Goal: Task Accomplishment & Management: Manage account settings

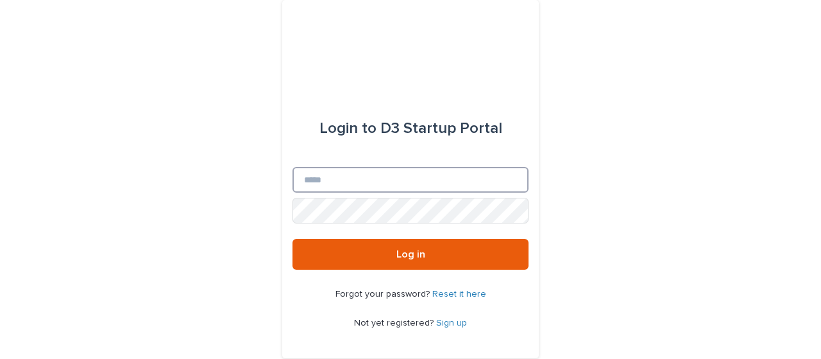
click at [400, 178] on input "Email" at bounding box center [411, 180] width 236 height 26
click at [439, 319] on link "Sign up" at bounding box center [451, 322] width 31 height 9
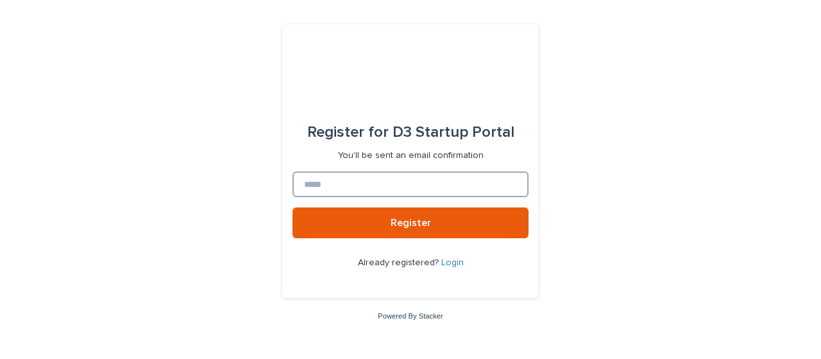
click at [399, 189] on input at bounding box center [411, 184] width 236 height 26
type input "**********"
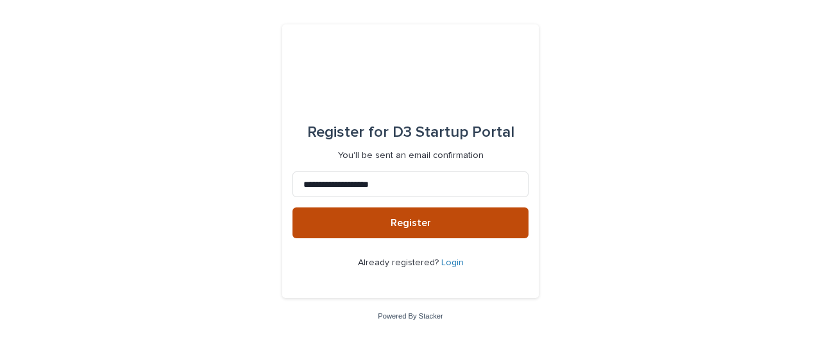
click at [409, 220] on span "Register" at bounding box center [411, 222] width 40 height 10
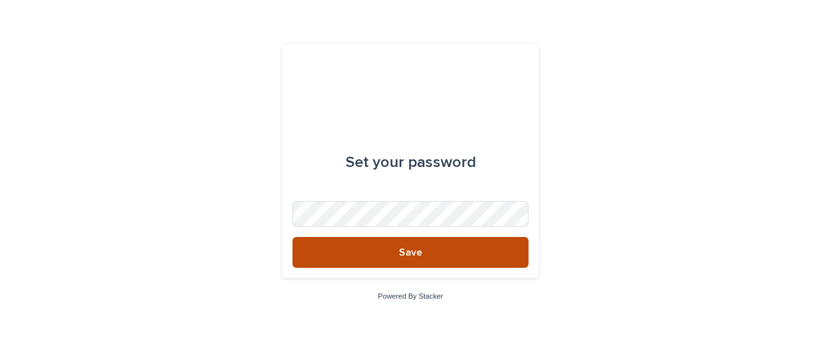
click at [366, 256] on button "Save" at bounding box center [411, 252] width 236 height 31
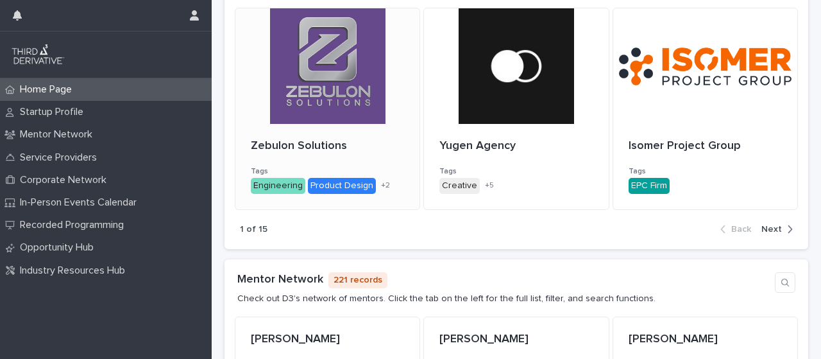
scroll to position [602, 0]
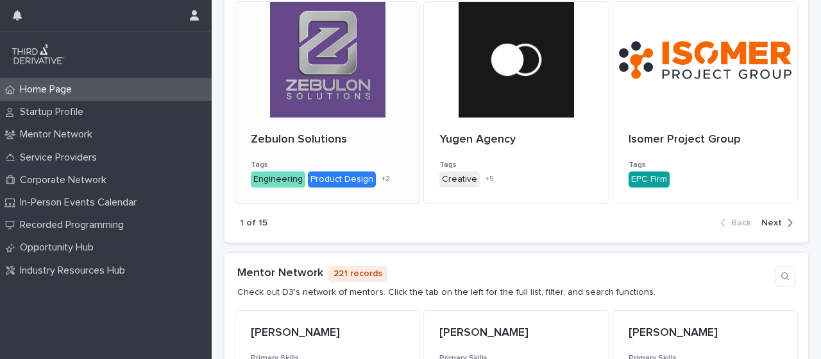
click at [352, 88] on div at bounding box center [327, 59] width 184 height 115
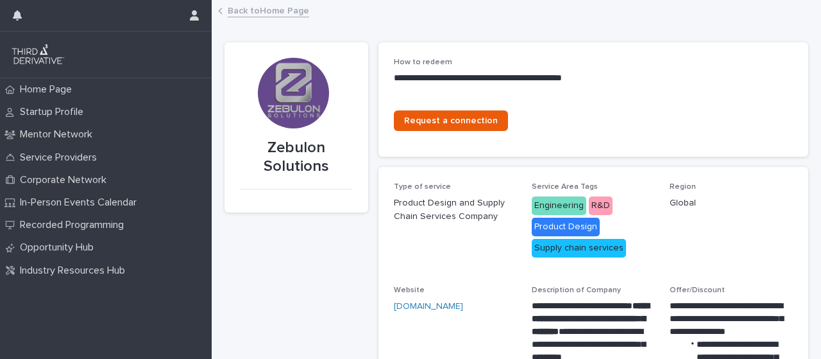
click at [225, 15] on div "Back to Home Page" at bounding box center [516, 12] width 609 height 18
click at [244, 10] on link "Back to Home Page" at bounding box center [268, 10] width 81 height 15
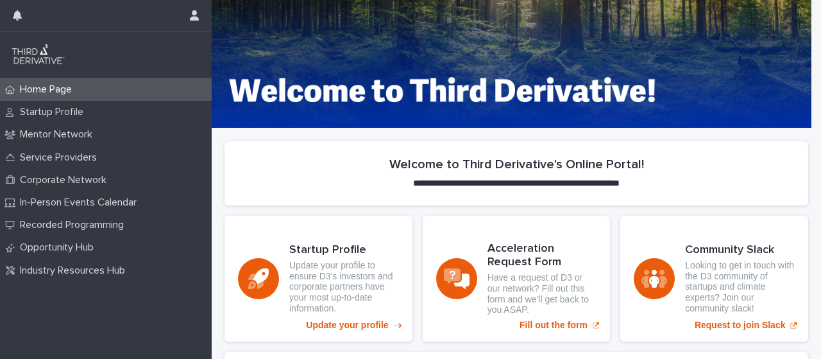
scroll to position [203, 0]
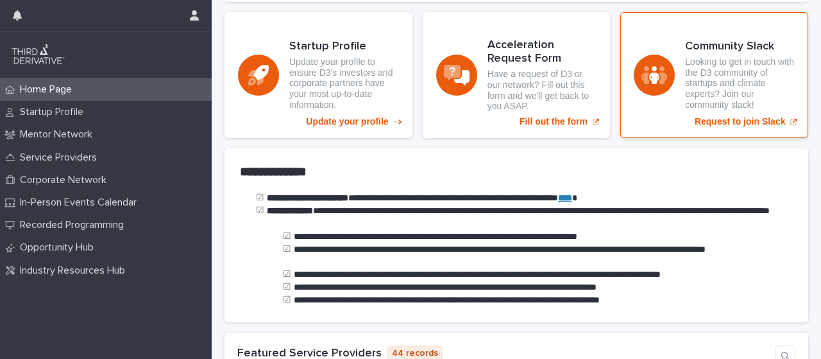
click at [697, 118] on p "Request to join Slack" at bounding box center [740, 121] width 91 height 11
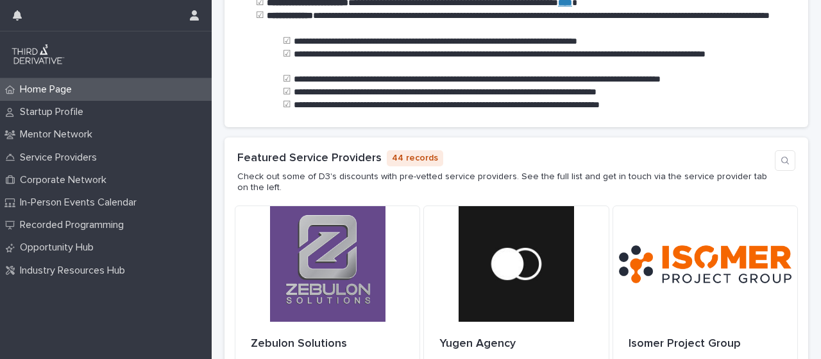
scroll to position [604, 0]
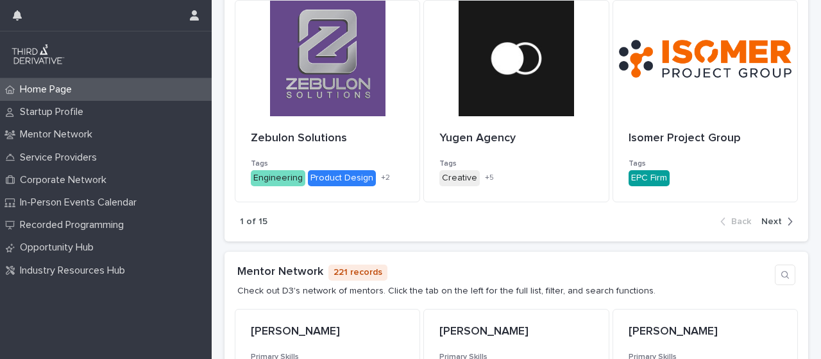
click at [763, 219] on span "Next" at bounding box center [772, 221] width 21 height 9
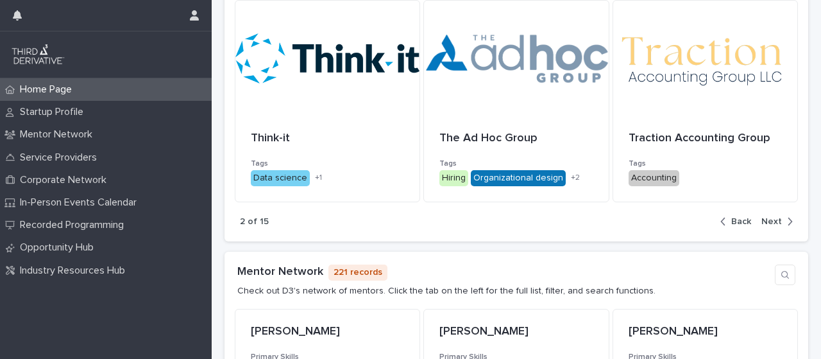
click at [763, 219] on span "Next" at bounding box center [772, 221] width 21 height 9
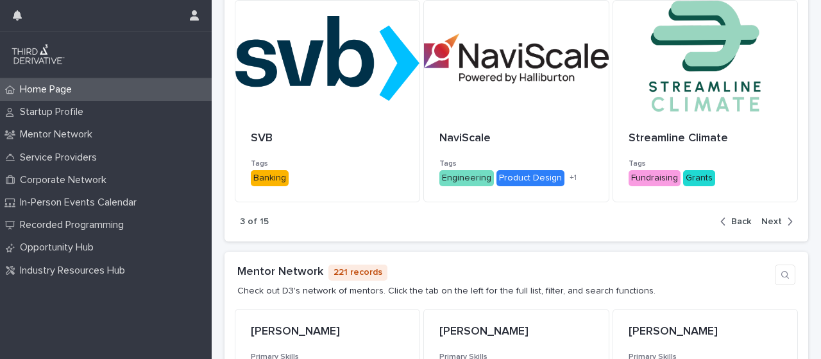
click at [763, 219] on span "Next" at bounding box center [772, 221] width 21 height 9
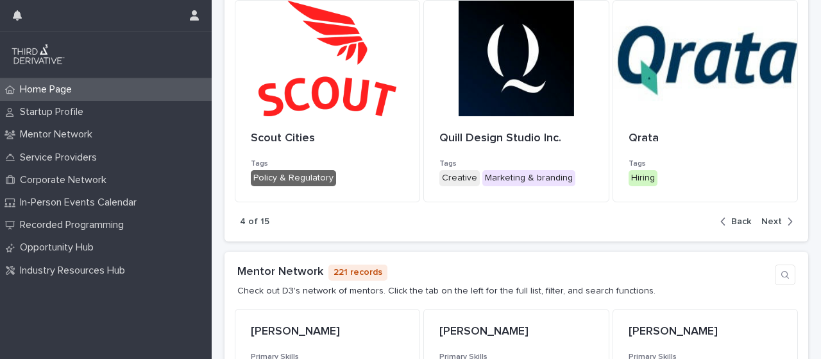
click at [763, 219] on span "Next" at bounding box center [772, 221] width 21 height 9
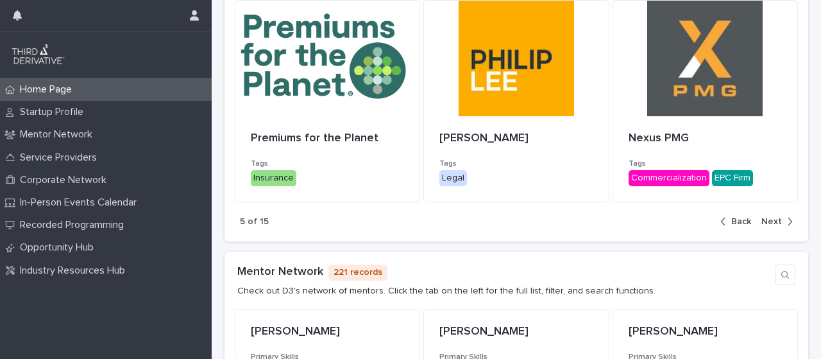
click at [771, 221] on span "Next" at bounding box center [772, 221] width 21 height 9
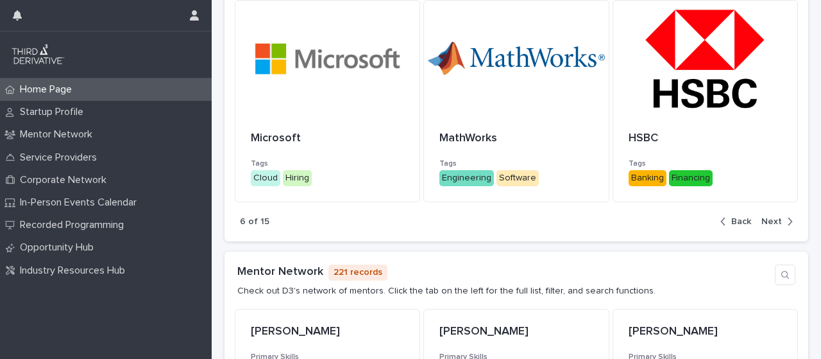
click at [771, 221] on span "Next" at bounding box center [772, 221] width 21 height 9
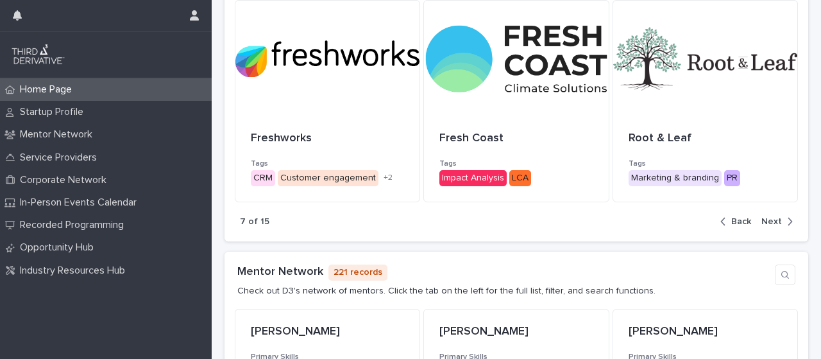
click at [731, 220] on span "Back" at bounding box center [741, 221] width 20 height 9
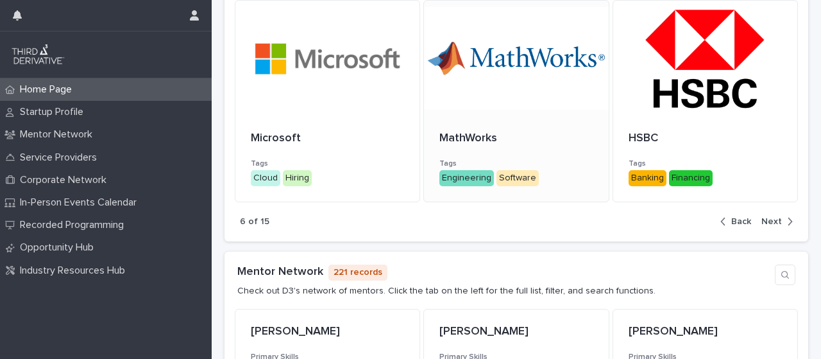
click at [468, 102] on div at bounding box center [516, 58] width 184 height 115
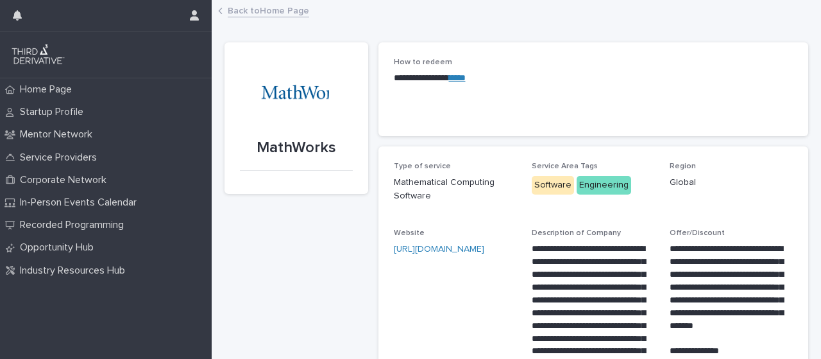
click at [466, 77] on link "****" at bounding box center [457, 77] width 17 height 9
click at [274, 12] on link "Back to Home Page" at bounding box center [268, 10] width 81 height 15
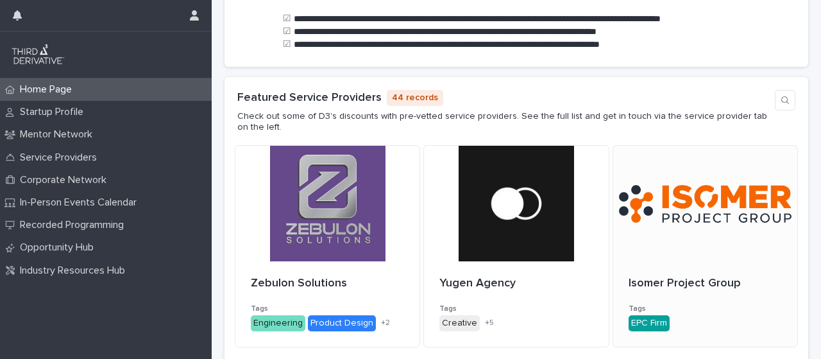
scroll to position [570, 0]
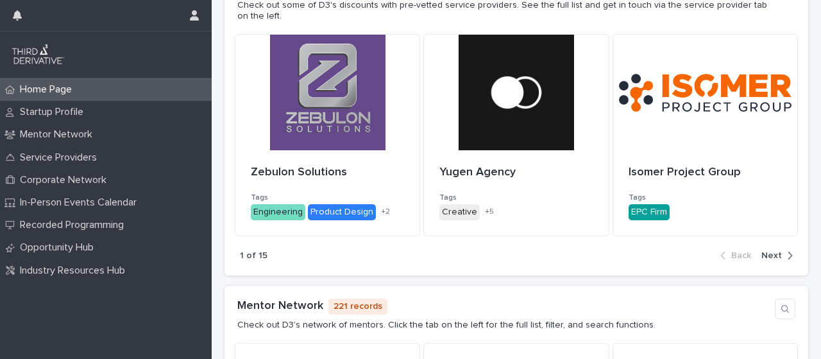
click at [768, 253] on span "Next" at bounding box center [772, 255] width 21 height 9
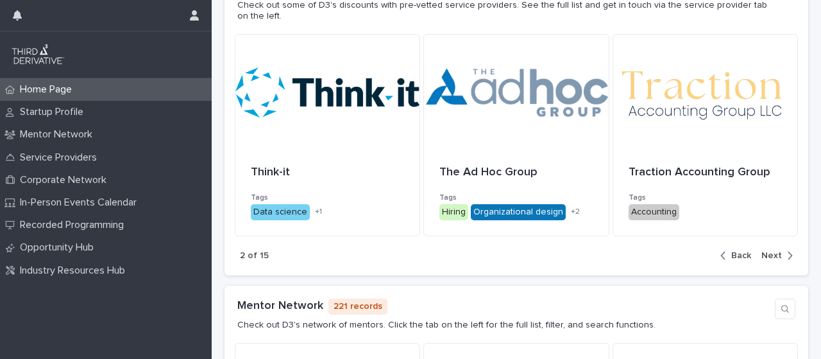
click at [770, 253] on span "Next" at bounding box center [772, 255] width 21 height 9
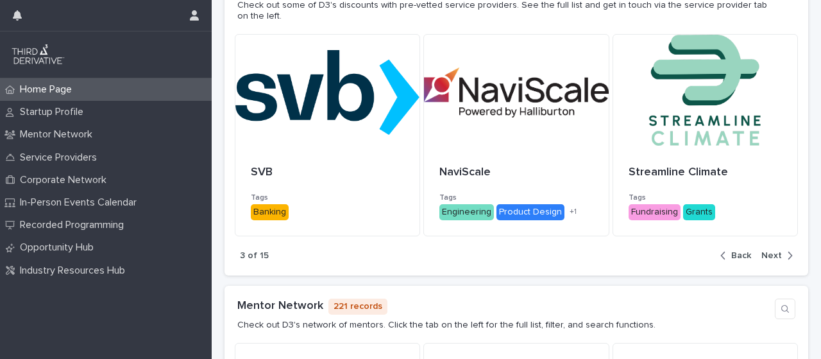
click at [770, 253] on span "Next" at bounding box center [772, 255] width 21 height 9
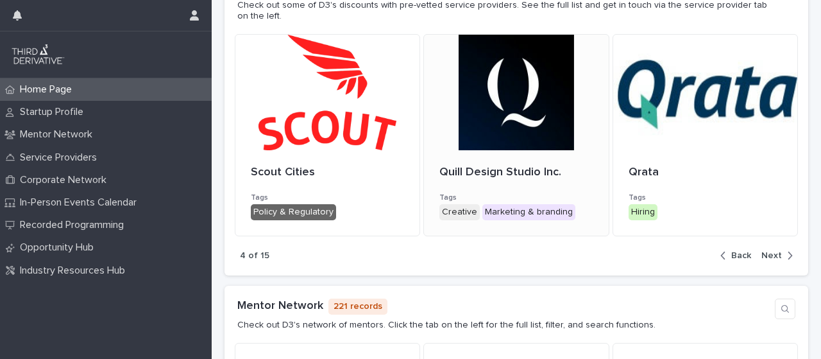
click at [530, 180] on div "Quill Design Studio Inc. Tags Creative Marketing & branding + 0" at bounding box center [516, 192] width 184 height 85
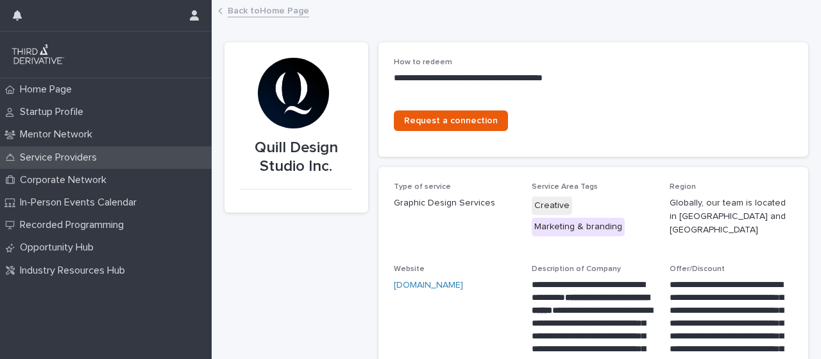
click at [44, 152] on p "Service Providers" at bounding box center [61, 157] width 92 height 12
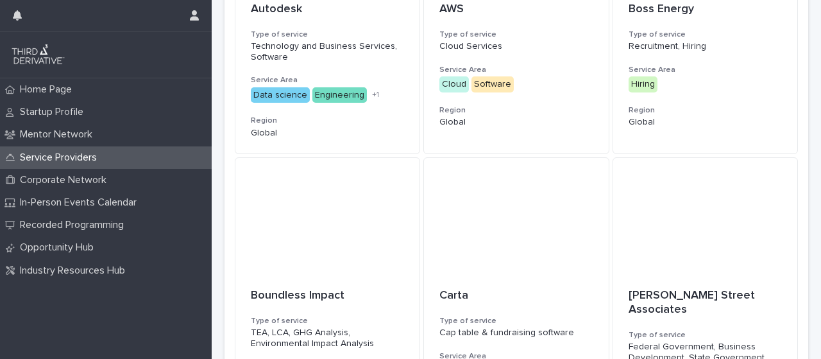
scroll to position [784, 0]
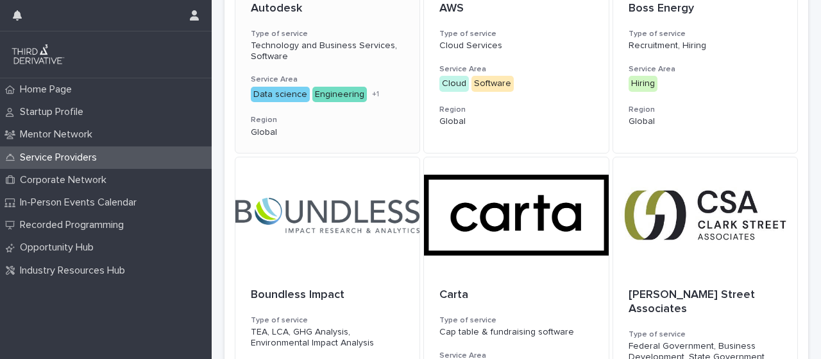
click at [309, 47] on div "Autodesk Type of service Technology and Business Services, Software Service Are…" at bounding box center [327, 70] width 184 height 166
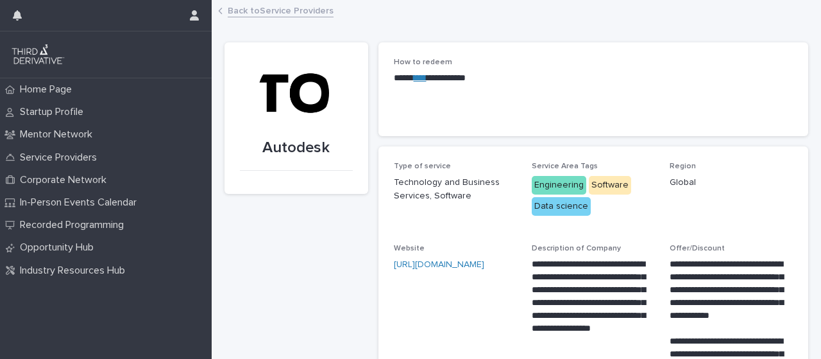
click at [425, 74] on link "****" at bounding box center [420, 77] width 13 height 9
click at [254, 12] on link "Back to Service Providers" at bounding box center [281, 10] width 106 height 15
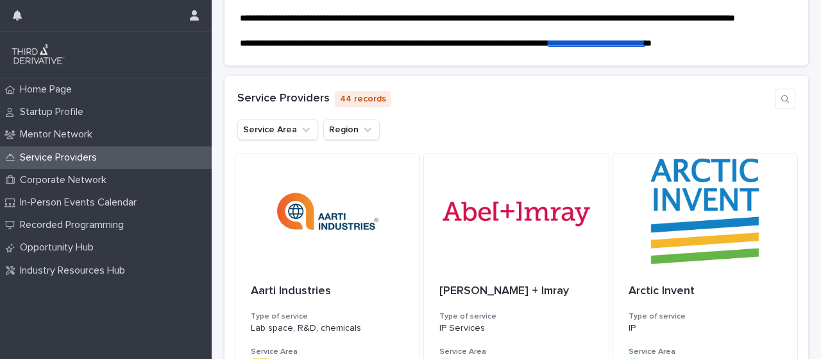
scroll to position [183, 0]
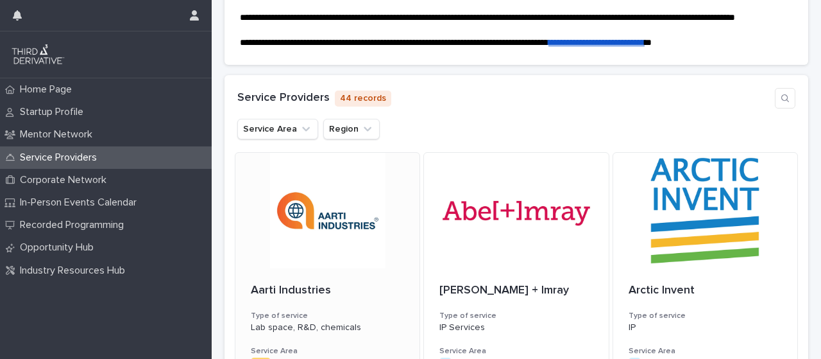
click at [349, 208] on div at bounding box center [327, 210] width 184 height 115
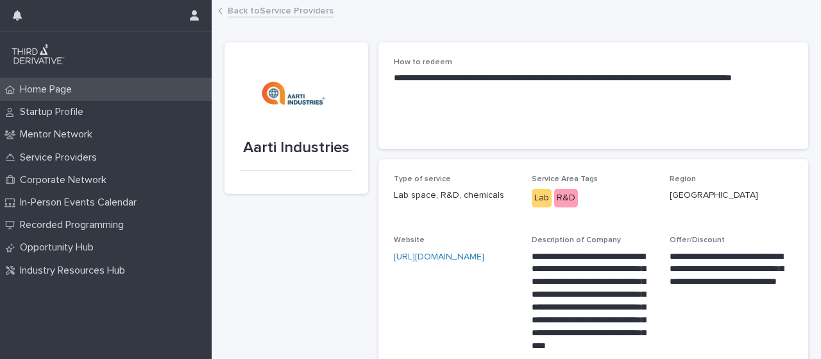
click at [64, 95] on p "Home Page" at bounding box center [48, 89] width 67 height 12
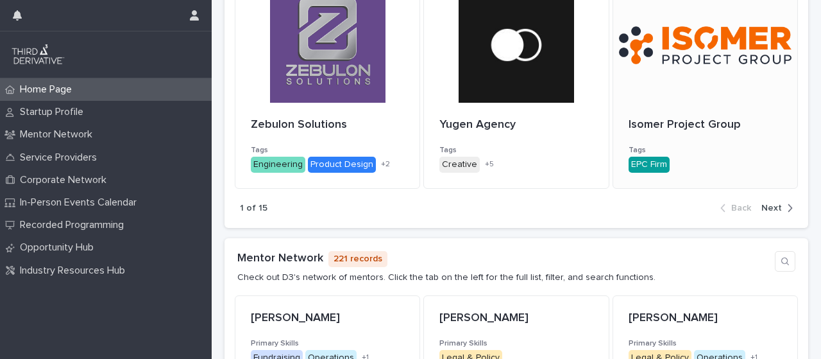
scroll to position [626, 0]
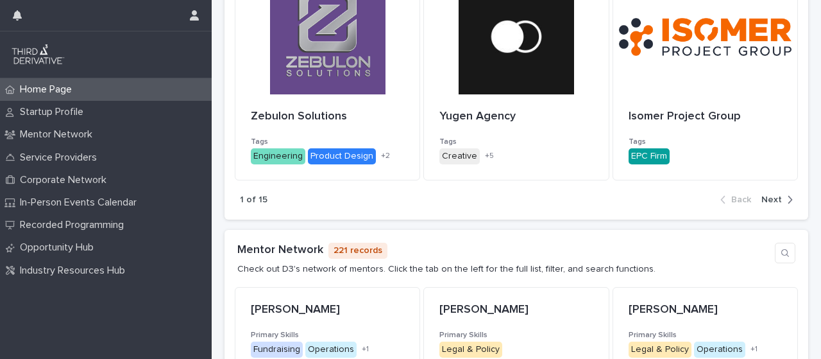
click at [763, 196] on span "Next" at bounding box center [772, 199] width 21 height 9
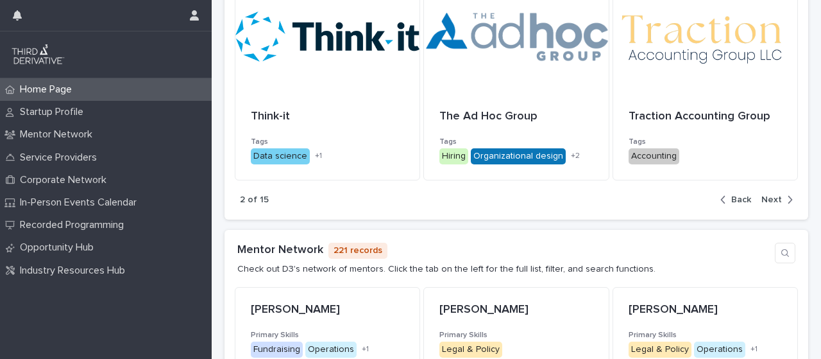
click at [763, 198] on span "Next" at bounding box center [772, 199] width 21 height 9
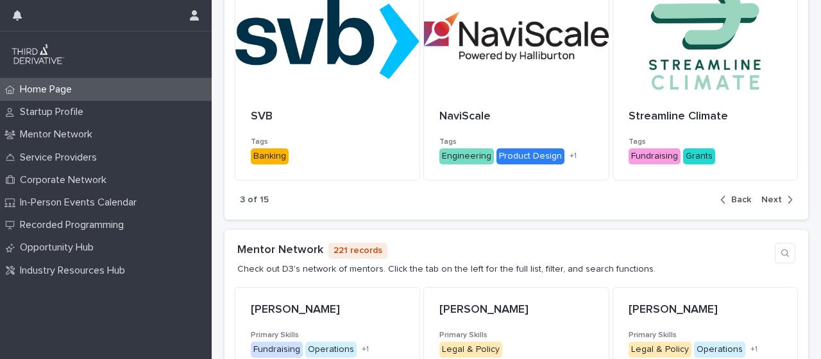
click at [763, 198] on span "Next" at bounding box center [772, 199] width 21 height 9
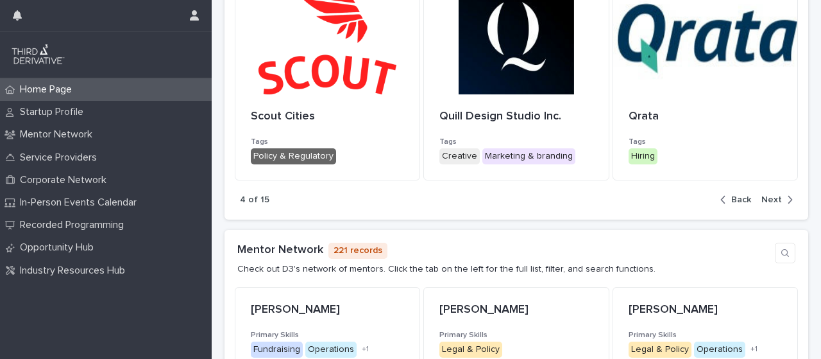
click at [763, 198] on span "Next" at bounding box center [772, 199] width 21 height 9
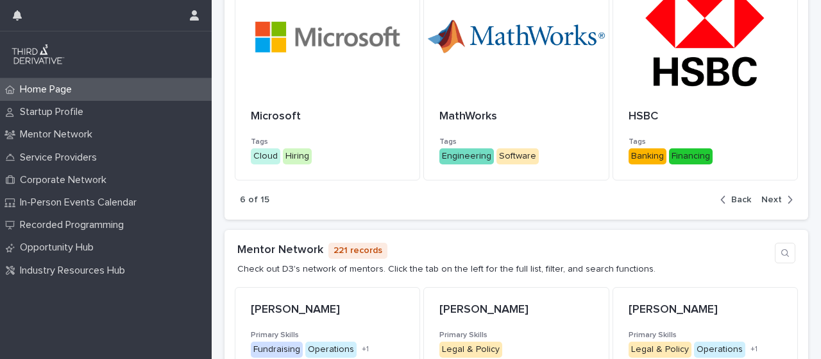
click at [762, 197] on span "Next" at bounding box center [772, 199] width 21 height 9
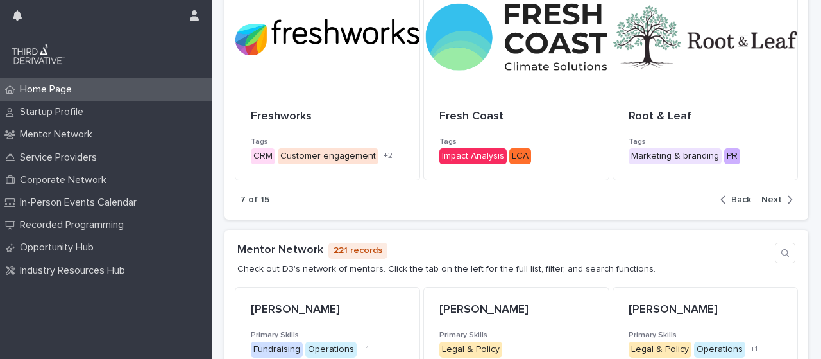
click at [762, 197] on span "Next" at bounding box center [772, 199] width 21 height 9
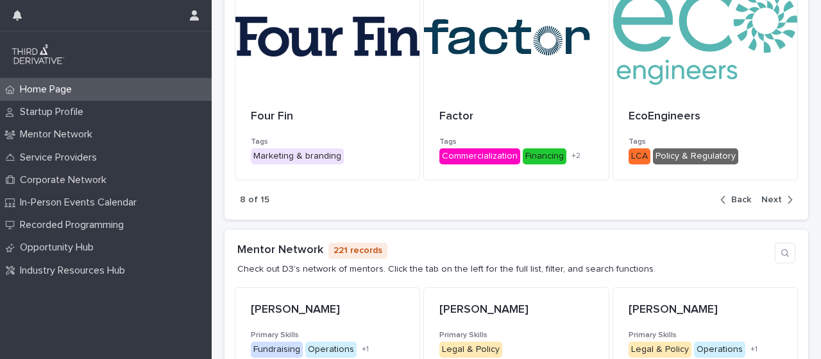
click at [762, 197] on span "Next" at bounding box center [772, 199] width 21 height 9
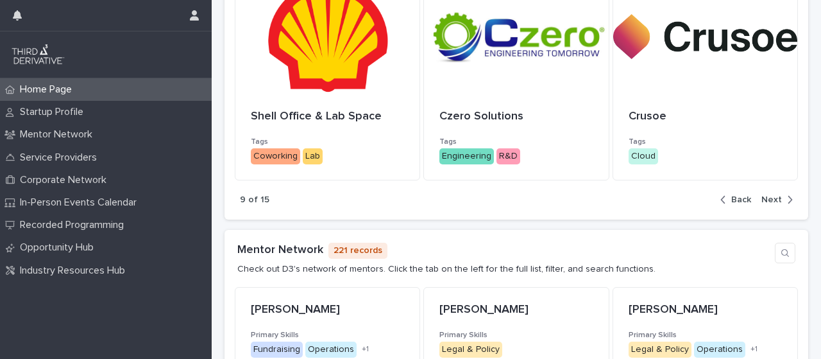
click at [762, 197] on span "Next" at bounding box center [772, 199] width 21 height 9
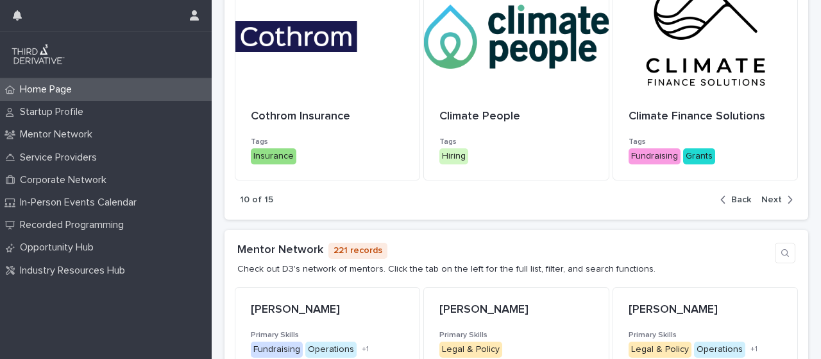
click at [762, 197] on span "Next" at bounding box center [772, 199] width 21 height 9
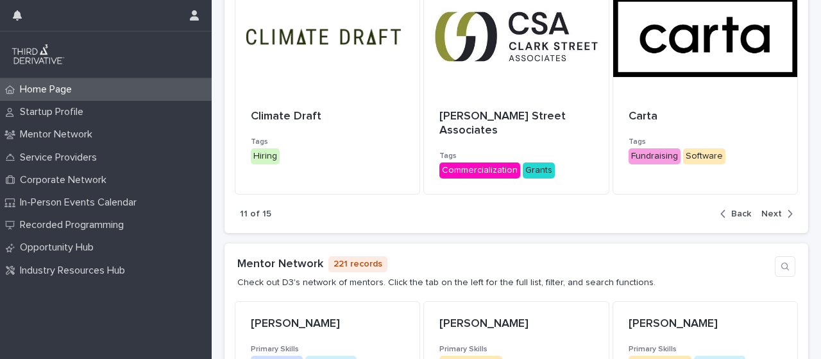
click at [762, 209] on span "Next" at bounding box center [772, 213] width 21 height 9
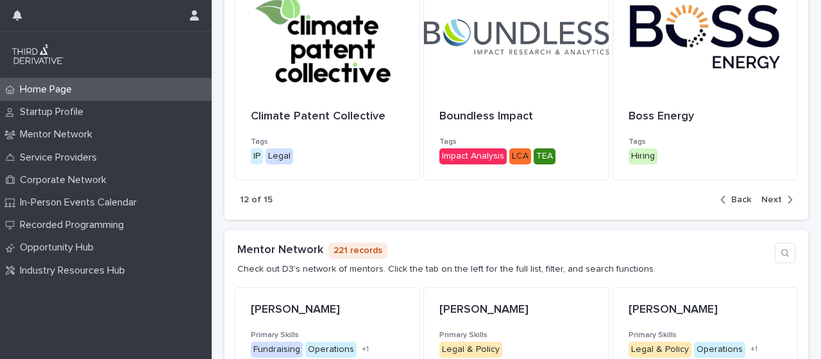
click at [762, 197] on span "Next" at bounding box center [772, 199] width 21 height 9
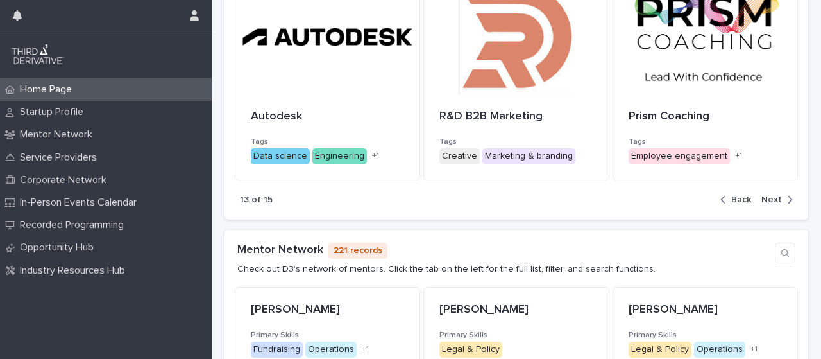
click at [762, 197] on span "Next" at bounding box center [772, 199] width 21 height 9
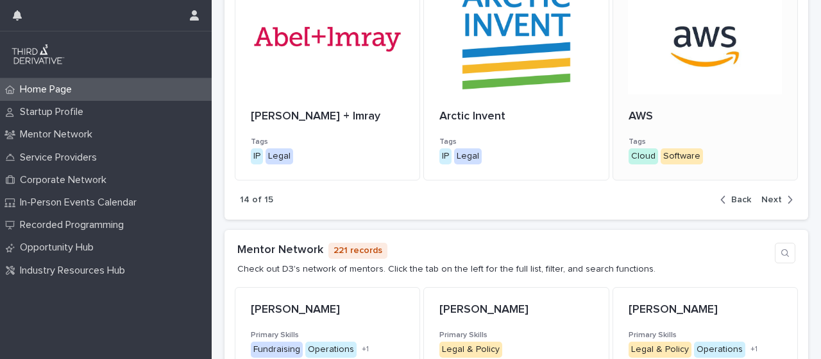
click at [715, 108] on div "AWS" at bounding box center [705, 115] width 153 height 17
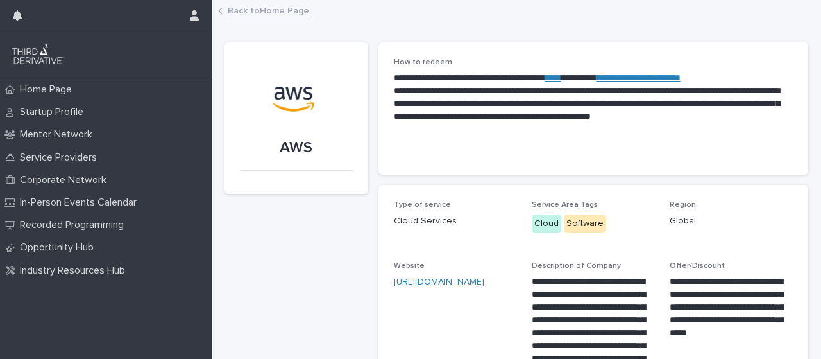
click at [561, 79] on link "*****" at bounding box center [553, 77] width 16 height 9
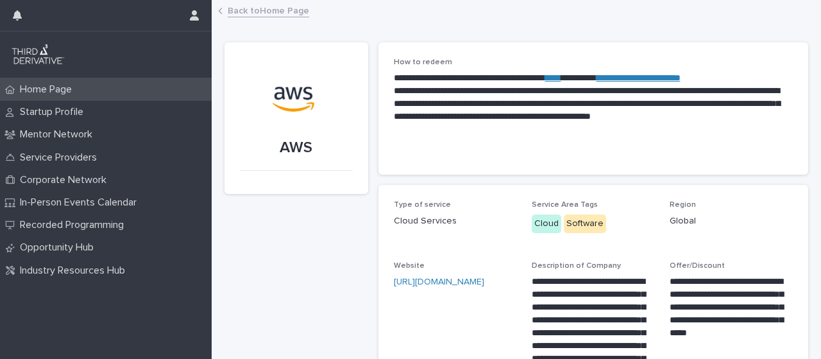
click at [38, 93] on p "Home Page" at bounding box center [48, 89] width 67 height 12
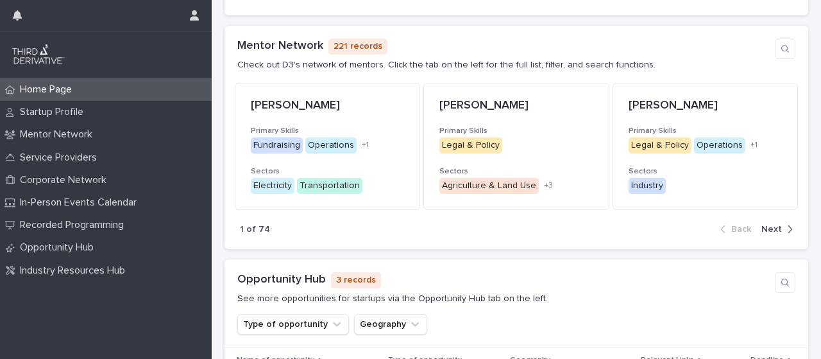
scroll to position [826, 0]
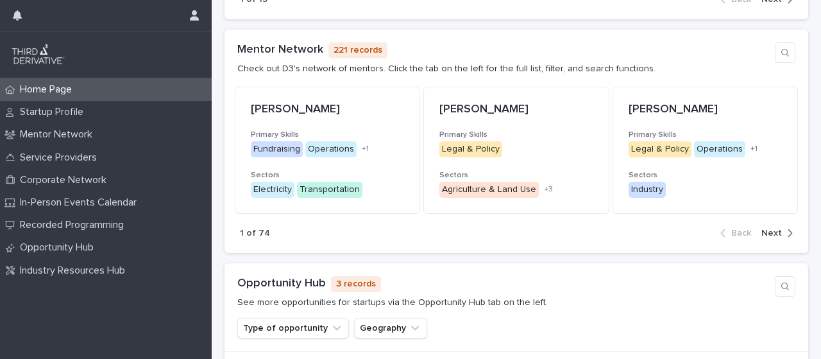
click at [770, 235] on span "Next" at bounding box center [772, 232] width 21 height 9
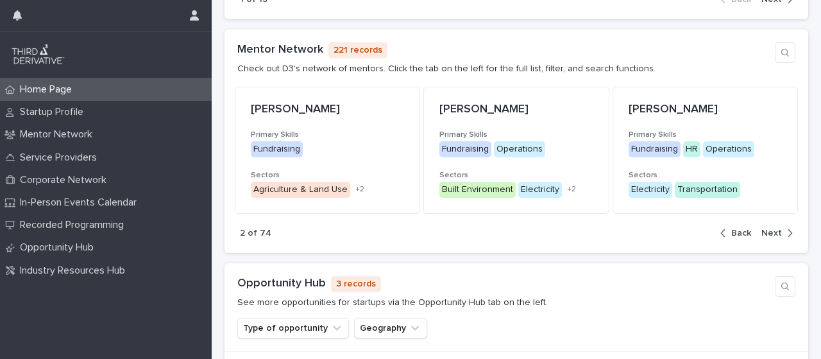
click at [770, 235] on span "Next" at bounding box center [772, 232] width 21 height 9
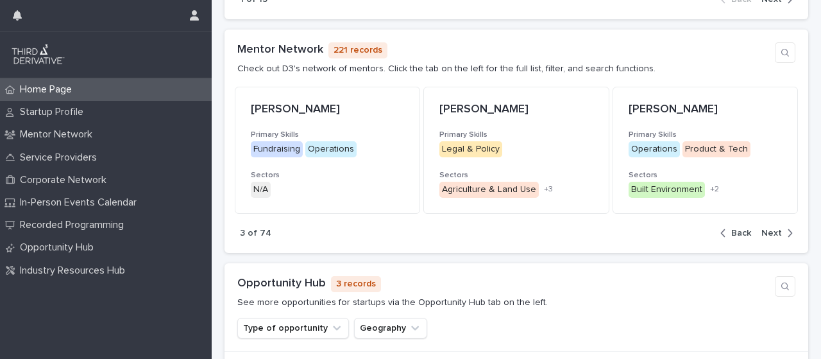
click at [770, 235] on span "Next" at bounding box center [772, 232] width 21 height 9
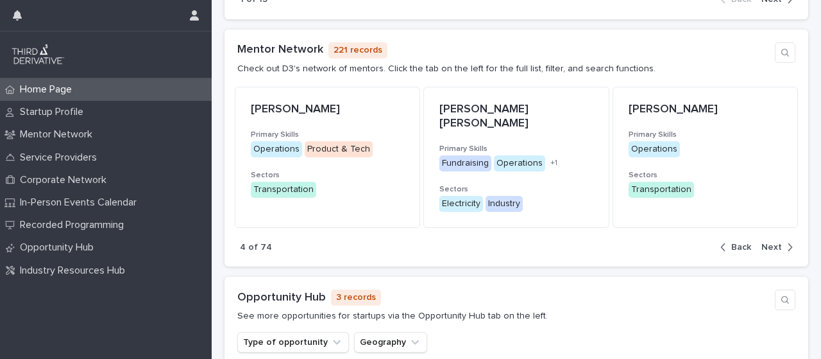
click at [770, 243] on span "Next" at bounding box center [772, 247] width 21 height 9
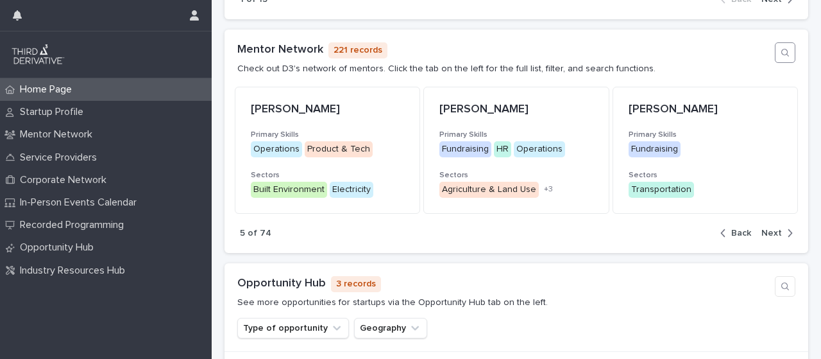
click at [781, 53] on icon "button" at bounding box center [785, 53] width 8 height 8
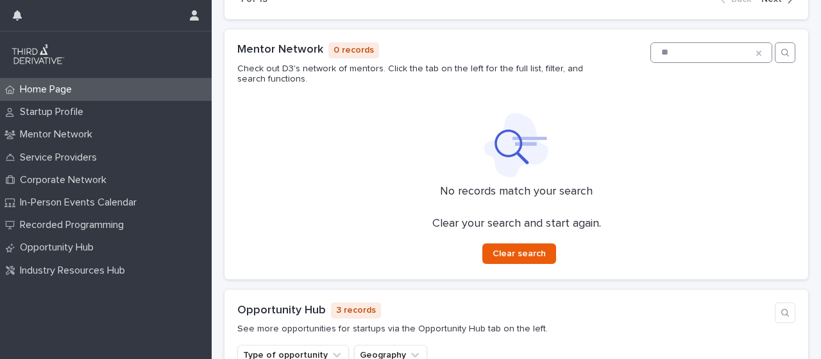
type input "*"
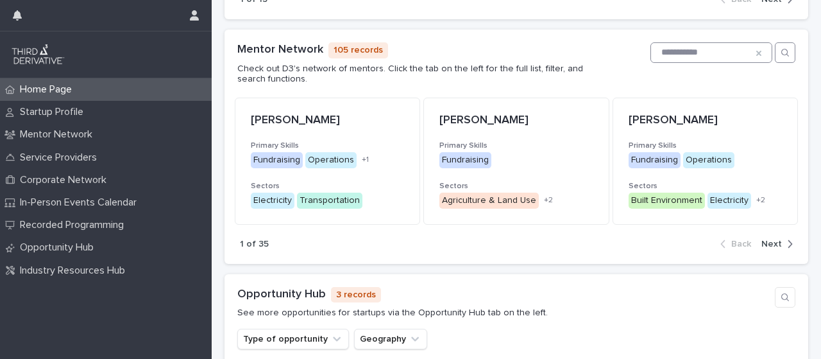
type input "**********"
click at [762, 243] on span "Next" at bounding box center [772, 243] width 21 height 9
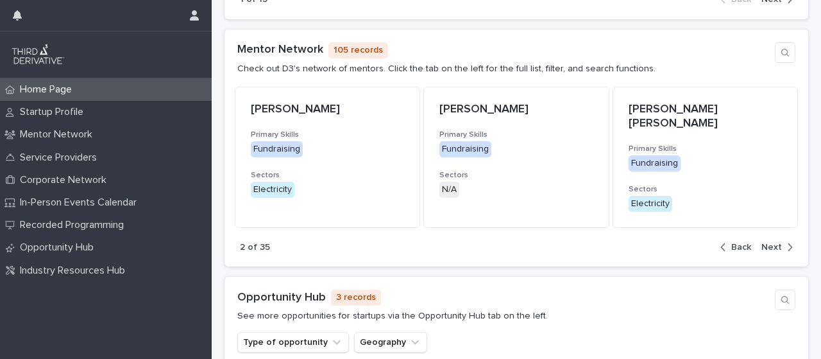
click at [769, 243] on span "Next" at bounding box center [772, 247] width 21 height 9
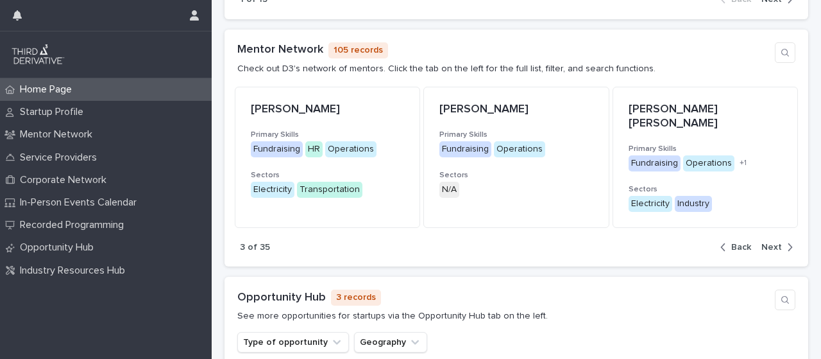
click at [769, 243] on span "Next" at bounding box center [772, 247] width 21 height 9
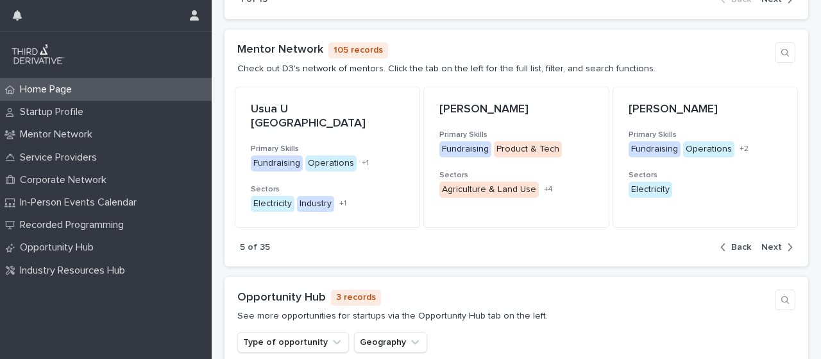
click at [769, 243] on span "Next" at bounding box center [772, 247] width 21 height 9
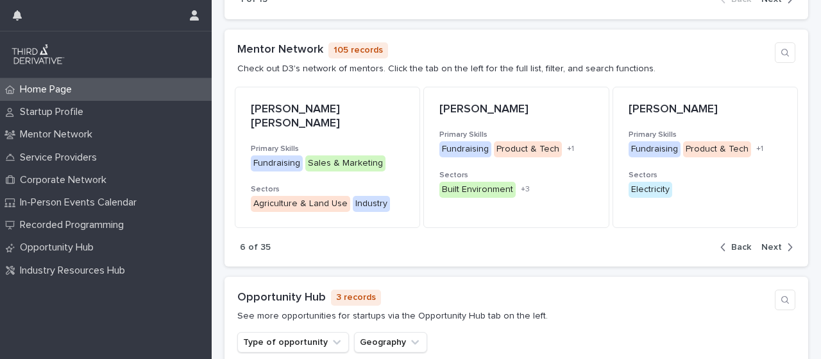
click at [769, 243] on span "Next" at bounding box center [772, 247] width 21 height 9
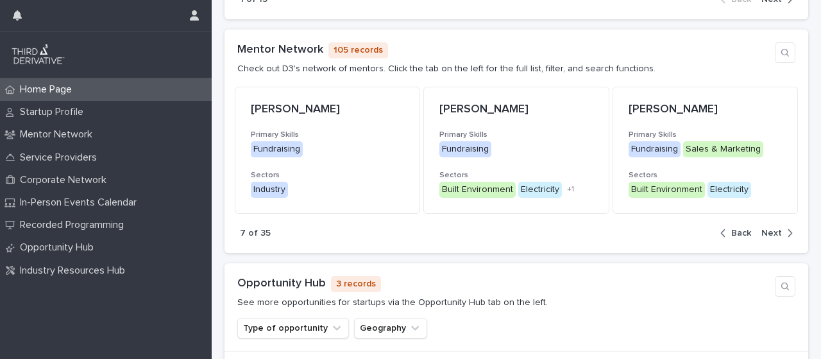
click at [769, 228] on span "Next" at bounding box center [772, 232] width 21 height 9
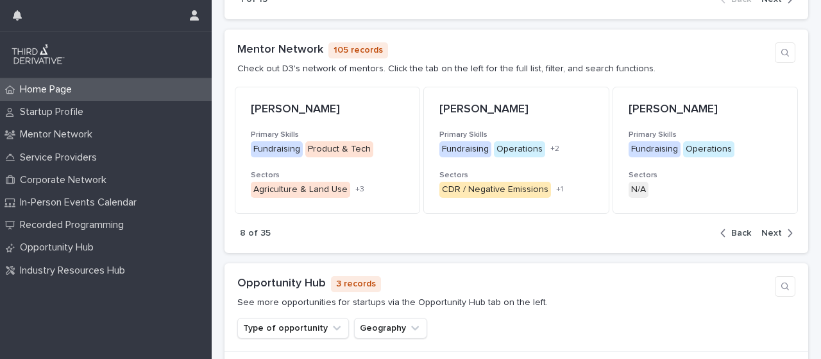
click at [769, 228] on span "Next" at bounding box center [772, 232] width 21 height 9
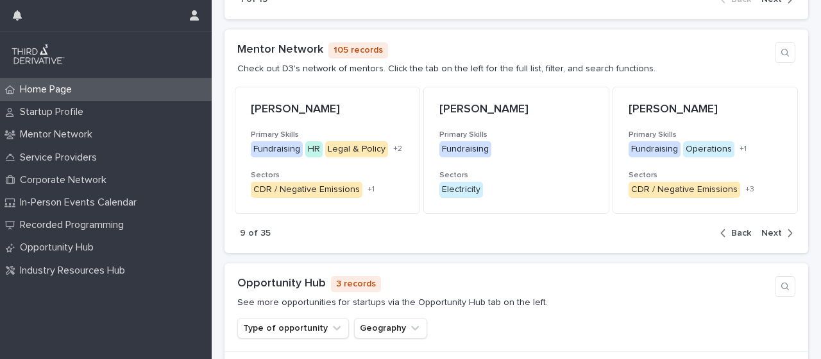
click at [769, 228] on span "Next" at bounding box center [772, 232] width 21 height 9
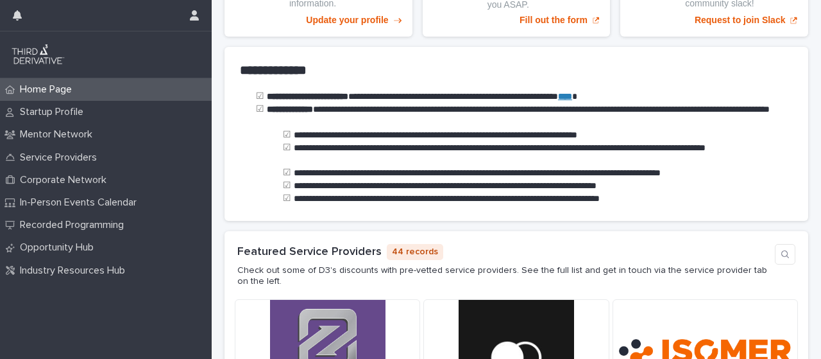
scroll to position [145, 0]
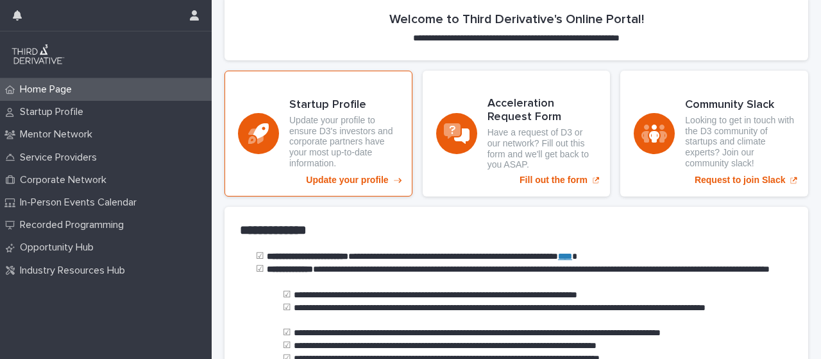
click at [355, 175] on p "Update your profile" at bounding box center [347, 179] width 82 height 11
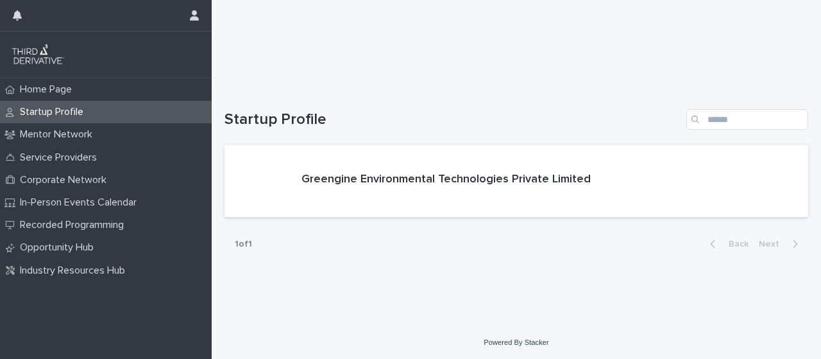
scroll to position [46, 0]
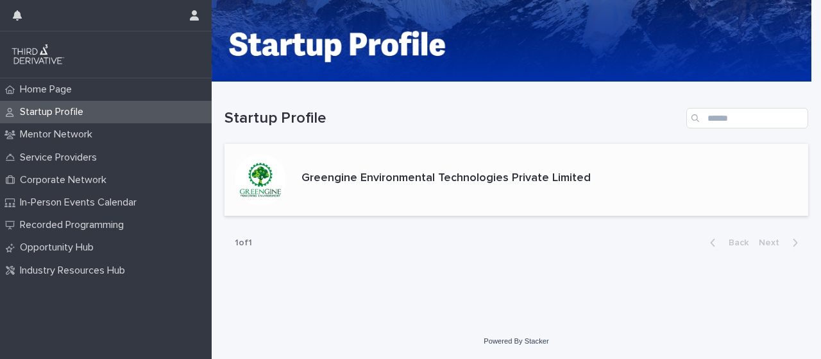
click at [393, 178] on p "Greengine Environmental Technologies Private Limited" at bounding box center [446, 178] width 289 height 14
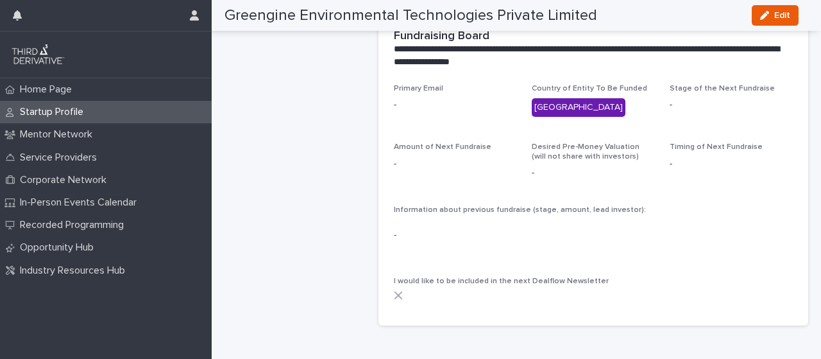
scroll to position [725, 0]
